Goal: Task Accomplishment & Management: Use online tool/utility

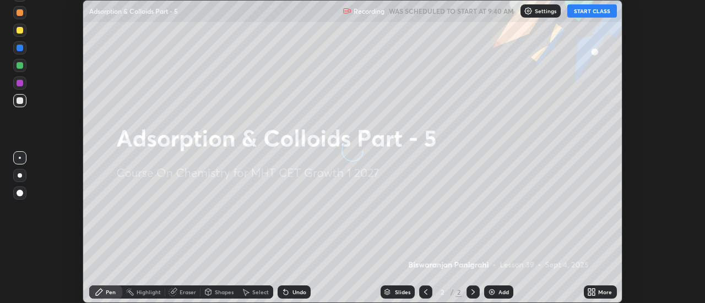
scroll to position [303, 705]
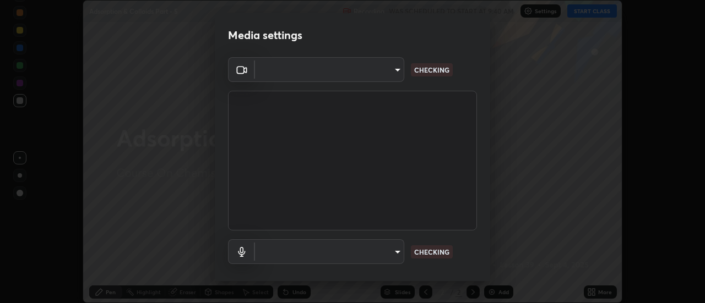
type input "751d449d604e4b96ecedde1e1f6f716fb17d1e84b34bafc94373a3023f52de87"
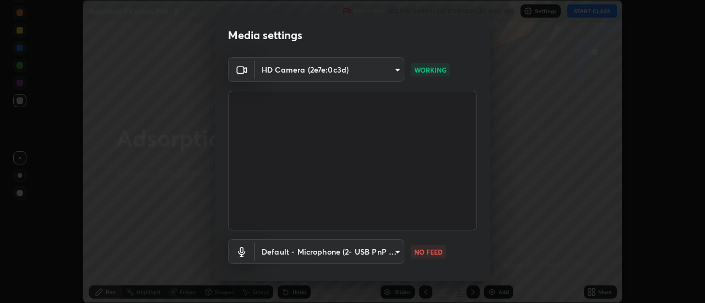
click at [395, 254] on body "Erase all Adsorption & Colloids Part - 5 Recording WAS SCHEDULED TO START AT 9:…" at bounding box center [352, 151] width 705 height 303
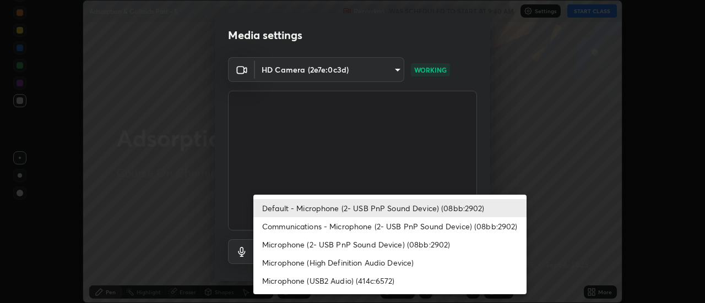
click at [355, 225] on li "Communications - Microphone (2- USB PnP Sound Device) (08bb:2902)" at bounding box center [389, 227] width 273 height 18
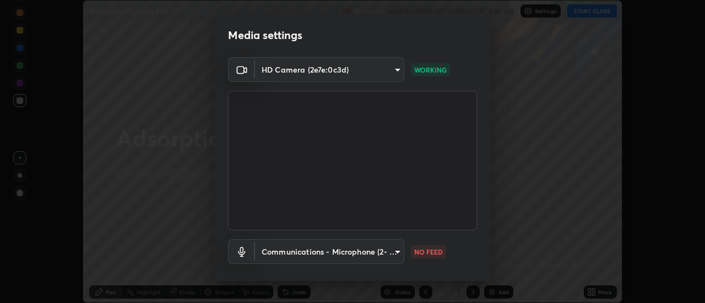
click at [358, 254] on body "Erase all Adsorption & Colloids Part - 5 Recording WAS SCHEDULED TO START AT 9:…" at bounding box center [352, 151] width 705 height 303
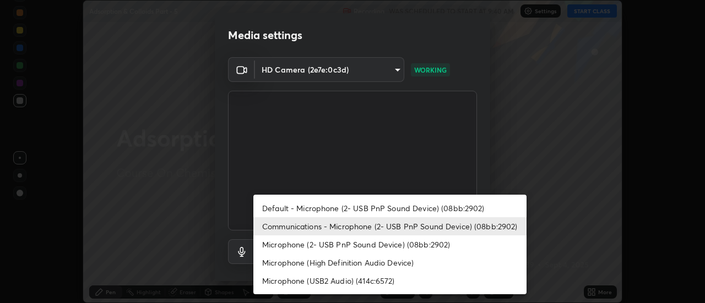
click at [357, 208] on li "Default - Microphone (2- USB PnP Sound Device) (08bb:2902)" at bounding box center [389, 208] width 273 height 18
type input "default"
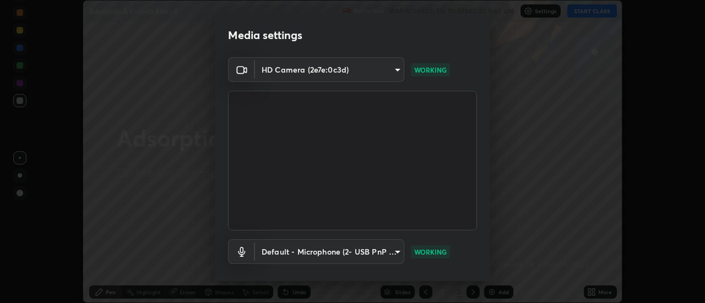
scroll to position [58, 0]
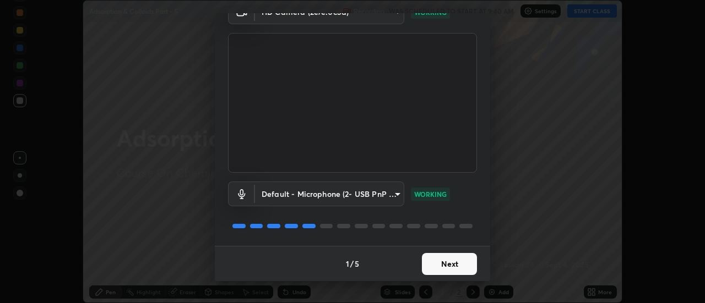
click at [442, 260] on button "Next" at bounding box center [449, 264] width 55 height 22
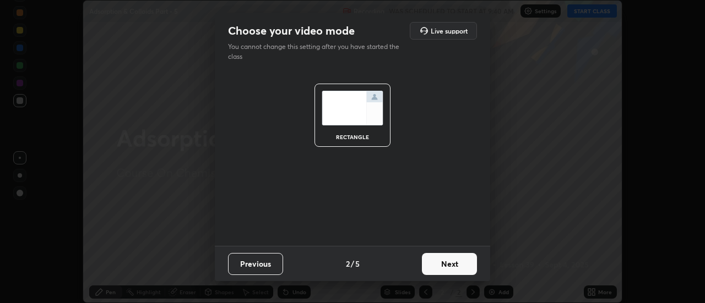
scroll to position [0, 0]
click at [450, 265] on button "Next" at bounding box center [449, 264] width 55 height 22
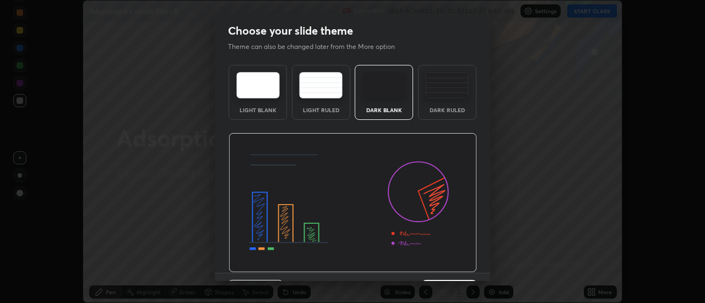
scroll to position [27, 0]
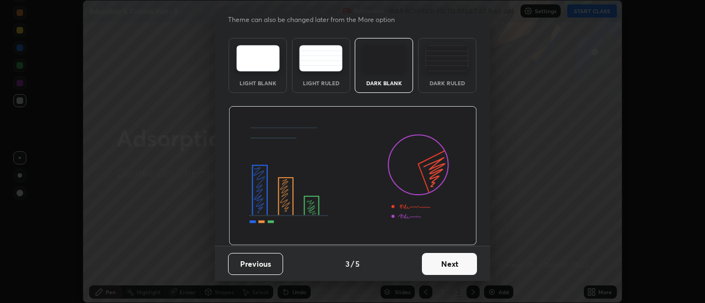
click at [444, 267] on button "Next" at bounding box center [449, 264] width 55 height 22
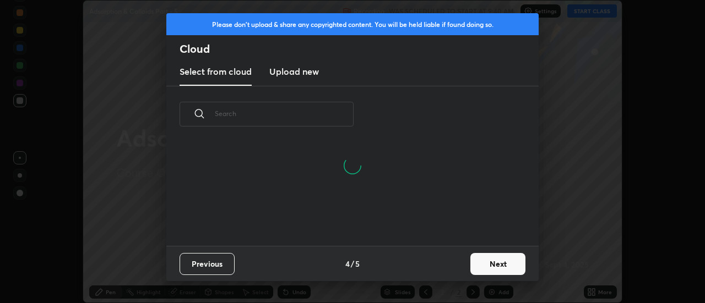
click at [491, 262] on button "Next" at bounding box center [497, 264] width 55 height 22
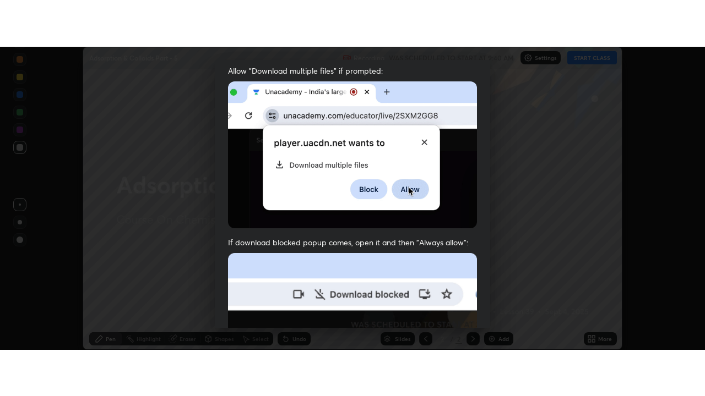
scroll to position [282, 0]
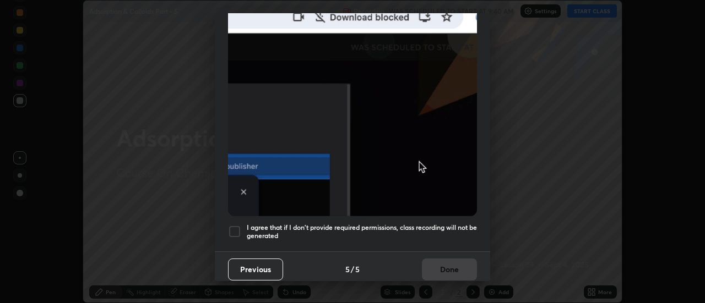
click at [239, 228] on div at bounding box center [234, 231] width 13 height 13
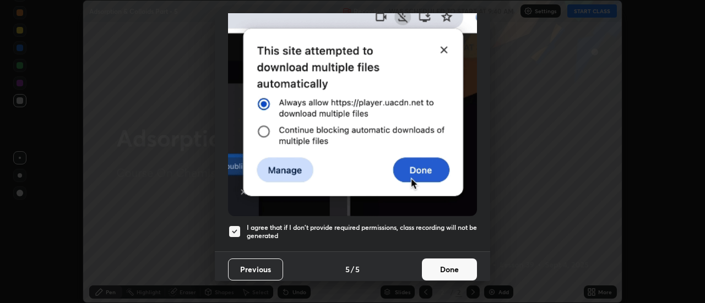
click at [443, 265] on button "Done" at bounding box center [449, 270] width 55 height 22
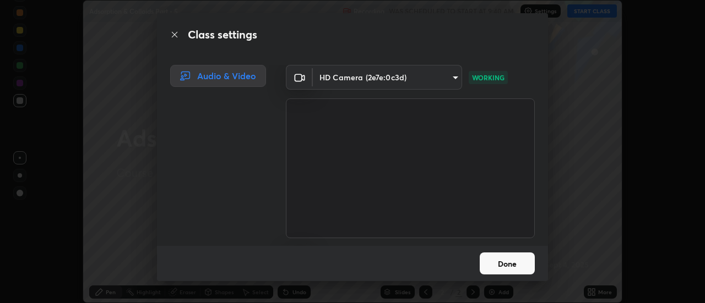
click at [511, 262] on button "Done" at bounding box center [507, 264] width 55 height 22
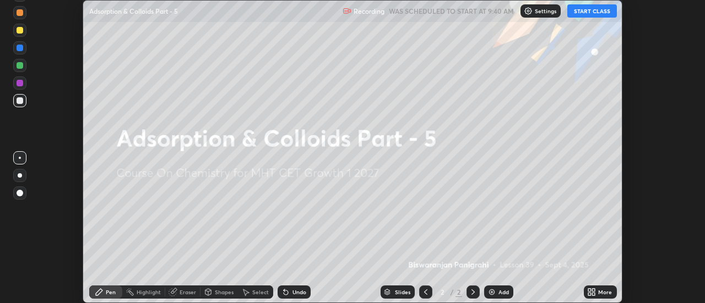
click at [590, 294] on icon at bounding box center [589, 294] width 3 height 3
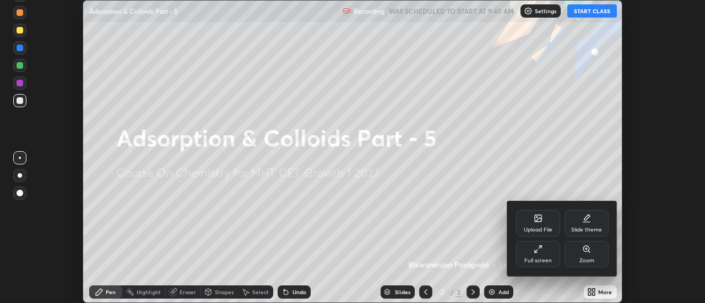
click at [541, 255] on div "Full screen" at bounding box center [538, 254] width 44 height 26
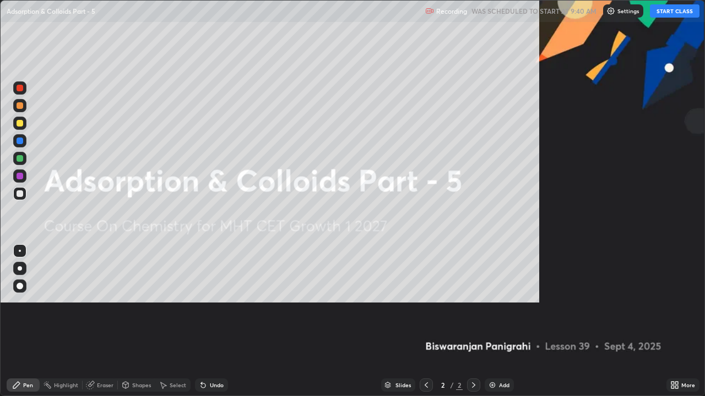
scroll to position [396, 705]
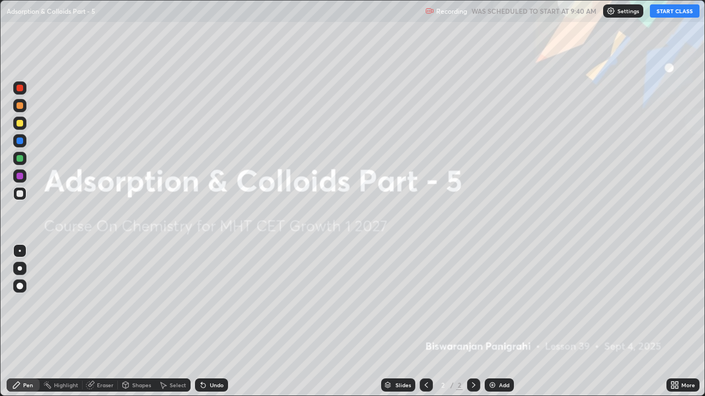
click at [491, 303] on img at bounding box center [492, 385] width 9 height 9
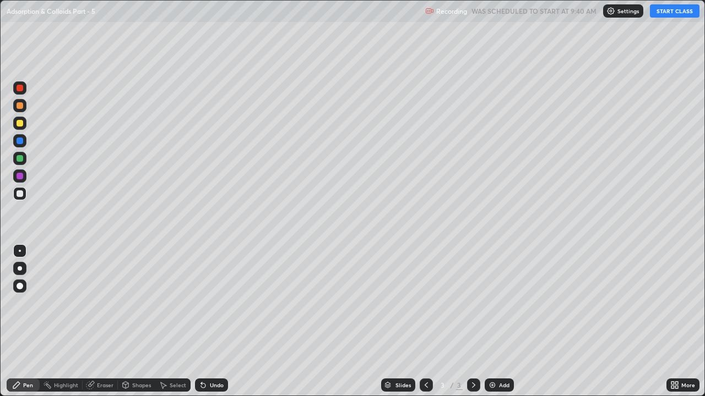
click at [678, 15] on button "START CLASS" at bounding box center [675, 10] width 50 height 13
click at [25, 126] on div at bounding box center [19, 123] width 13 height 13
click at [25, 197] on div at bounding box center [19, 193] width 13 height 13
click at [19, 194] on div at bounding box center [20, 194] width 7 height 7
click at [207, 303] on div "Undo" at bounding box center [211, 385] width 33 height 13
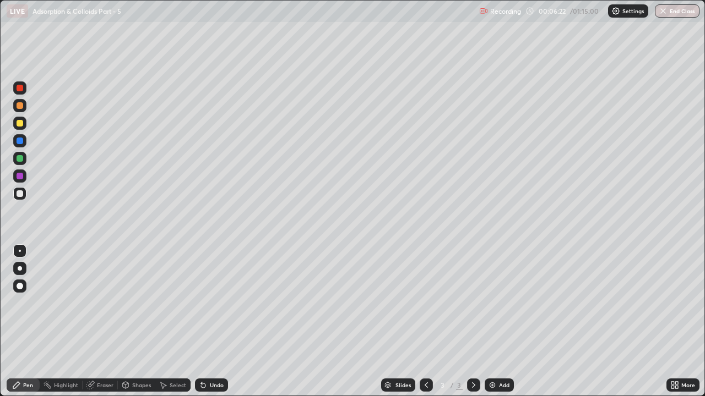
click at [201, 303] on icon at bounding box center [203, 386] width 4 height 4
click at [20, 162] on div at bounding box center [19, 158] width 13 height 13
click at [210, 303] on div "Undo" at bounding box center [217, 386] width 14 height 6
click at [208, 303] on div "Undo" at bounding box center [211, 385] width 33 height 13
click at [210, 303] on div "Undo" at bounding box center [217, 386] width 14 height 6
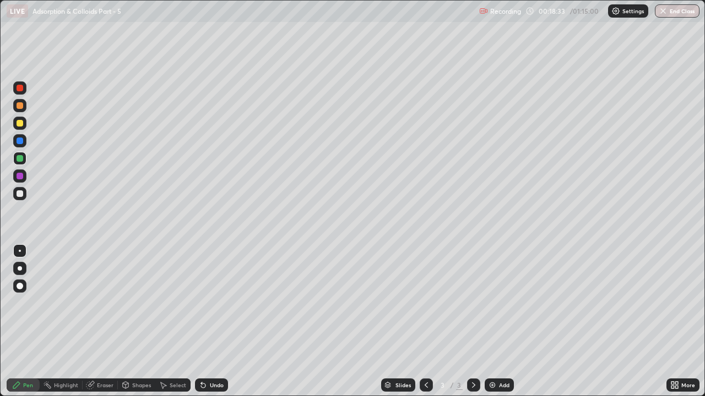
click at [113, 303] on div "Eraser" at bounding box center [100, 385] width 35 height 13
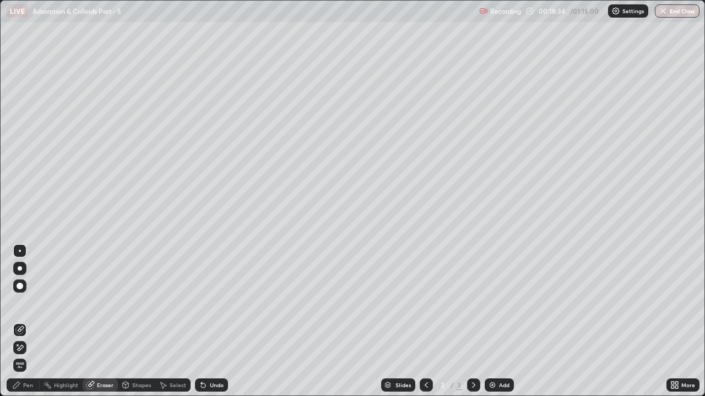
click at [24, 303] on icon at bounding box center [19, 348] width 9 height 9
click at [25, 303] on div "Pen" at bounding box center [28, 386] width 10 height 6
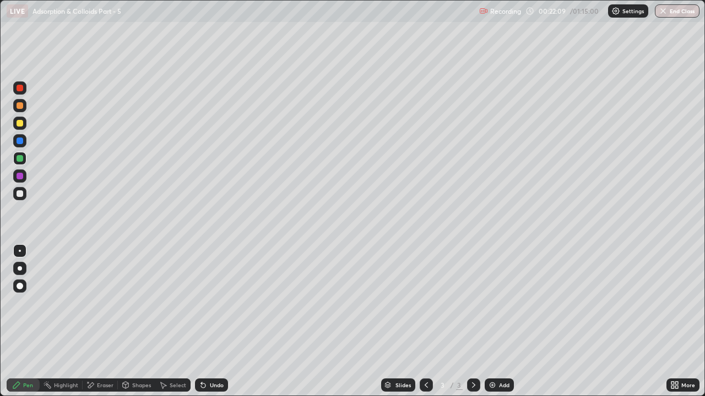
click at [497, 303] on div "Add" at bounding box center [499, 385] width 29 height 13
click at [24, 190] on div at bounding box center [19, 193] width 13 height 13
click at [108, 303] on div "Eraser" at bounding box center [105, 386] width 17 height 6
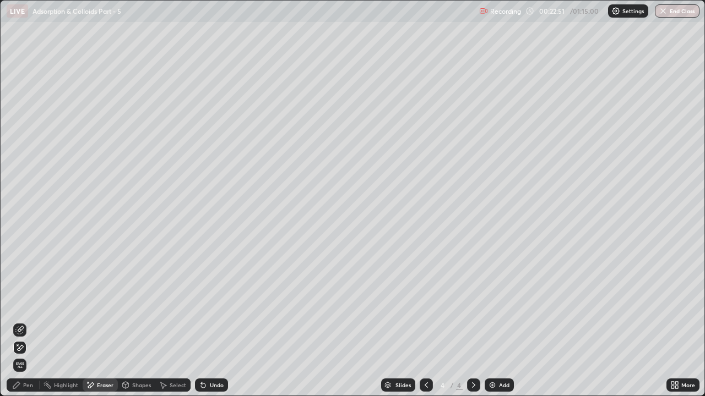
click at [21, 303] on div "Pen" at bounding box center [23, 385] width 33 height 13
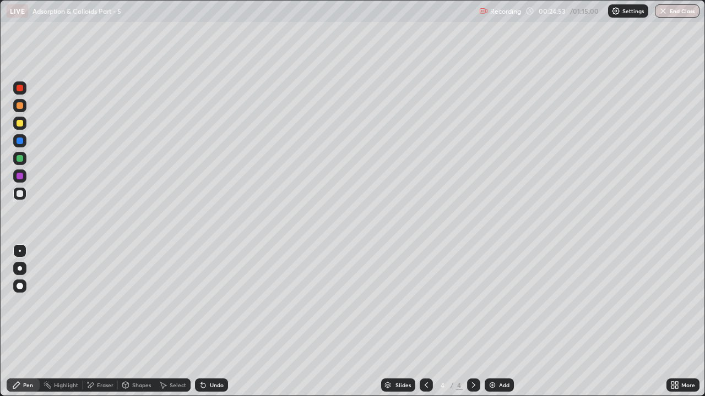
click at [22, 124] on div at bounding box center [20, 123] width 7 height 7
click at [206, 303] on div "Undo" at bounding box center [211, 385] width 33 height 13
click at [208, 303] on div "Undo" at bounding box center [211, 385] width 33 height 13
click at [24, 194] on div at bounding box center [19, 193] width 13 height 13
click at [202, 303] on icon at bounding box center [203, 386] width 4 height 4
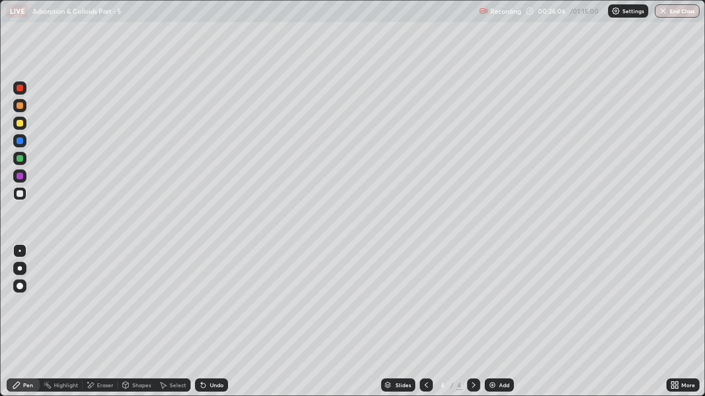
click at [202, 303] on icon at bounding box center [203, 386] width 4 height 4
click at [203, 303] on icon at bounding box center [203, 386] width 4 height 4
click at [499, 303] on div "Add" at bounding box center [504, 386] width 10 height 6
click at [26, 126] on div at bounding box center [19, 123] width 13 height 13
click at [24, 108] on div at bounding box center [19, 105] width 13 height 13
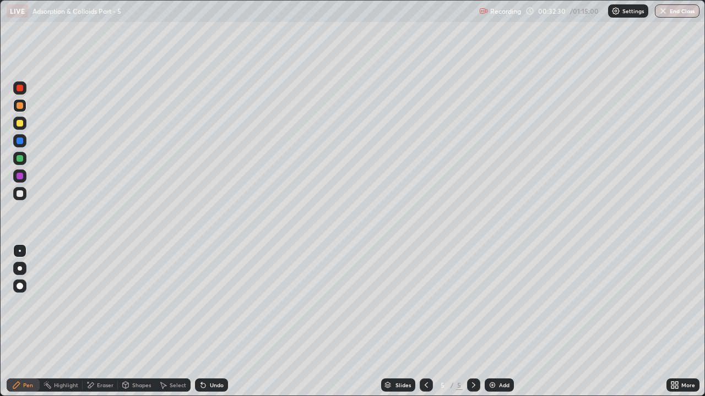
click at [202, 303] on icon at bounding box center [203, 386] width 4 height 4
click at [204, 303] on icon at bounding box center [203, 385] width 9 height 9
click at [205, 303] on icon at bounding box center [203, 385] width 9 height 9
click at [24, 194] on div at bounding box center [19, 193] width 13 height 13
click at [202, 303] on icon at bounding box center [203, 386] width 4 height 4
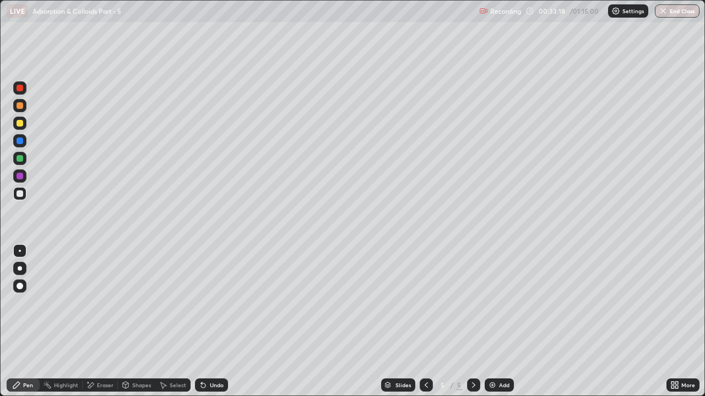
click at [202, 303] on icon at bounding box center [203, 386] width 4 height 4
click at [20, 176] on div at bounding box center [20, 176] width 7 height 7
click at [22, 123] on div at bounding box center [20, 123] width 7 height 7
click at [19, 104] on div at bounding box center [20, 105] width 7 height 7
click at [24, 140] on div at bounding box center [19, 140] width 13 height 13
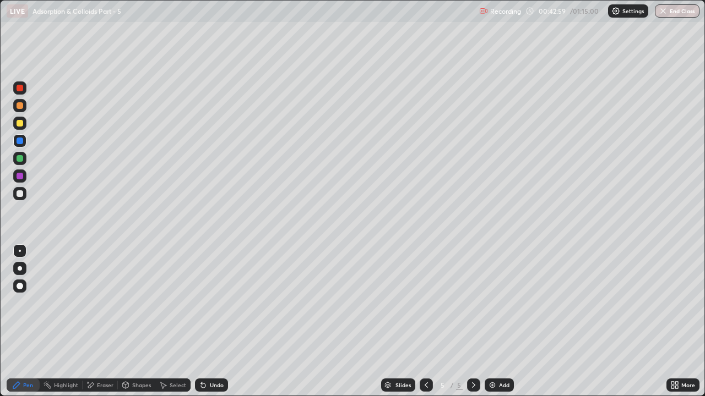
click at [490, 303] on img at bounding box center [492, 385] width 9 height 9
click at [23, 195] on div at bounding box center [19, 193] width 13 height 13
click at [206, 303] on div "Undo" at bounding box center [211, 385] width 33 height 13
click at [210, 303] on div "Undo" at bounding box center [217, 386] width 14 height 6
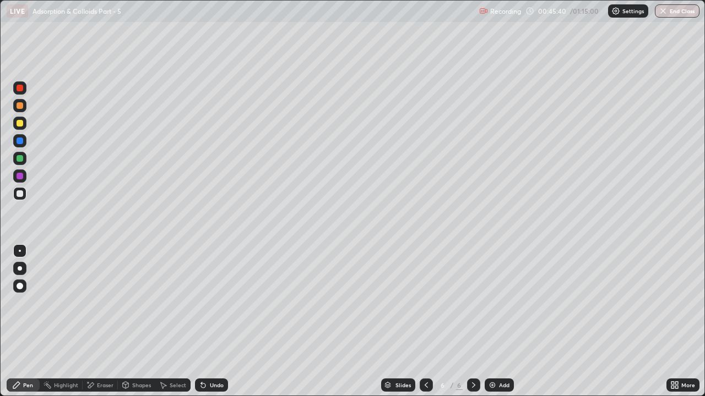
click at [219, 303] on div "Undo" at bounding box center [217, 386] width 14 height 6
click at [214, 303] on div "Undo" at bounding box center [211, 385] width 33 height 13
click at [213, 303] on div "Undo" at bounding box center [217, 386] width 14 height 6
click at [425, 303] on icon at bounding box center [426, 385] width 9 height 9
click at [472, 303] on icon at bounding box center [473, 385] width 9 height 9
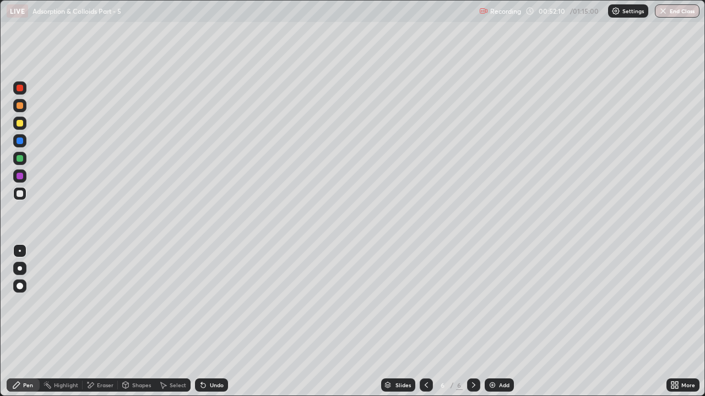
click at [684, 13] on button "End Class" at bounding box center [677, 10] width 45 height 13
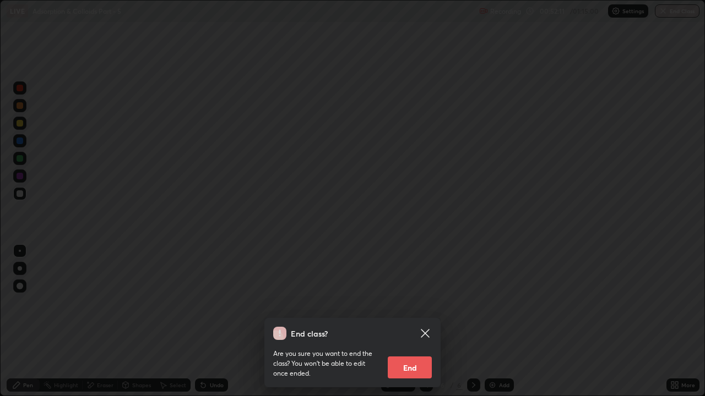
click at [415, 303] on button "End" at bounding box center [410, 368] width 44 height 22
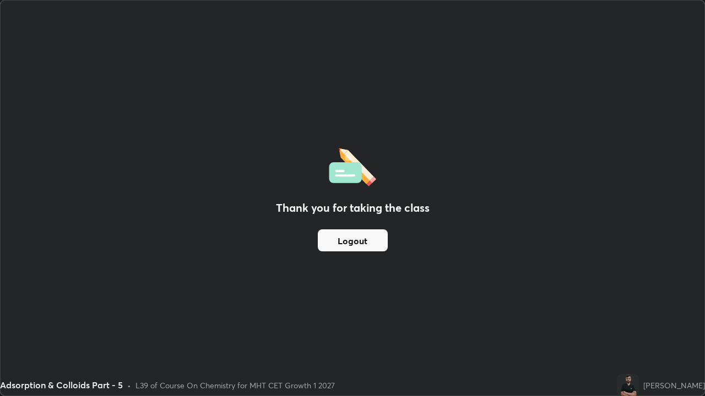
click at [377, 243] on button "Logout" at bounding box center [353, 241] width 70 height 22
click at [379, 246] on button "Logout" at bounding box center [353, 241] width 70 height 22
